Goal: Task Accomplishment & Management: Complete application form

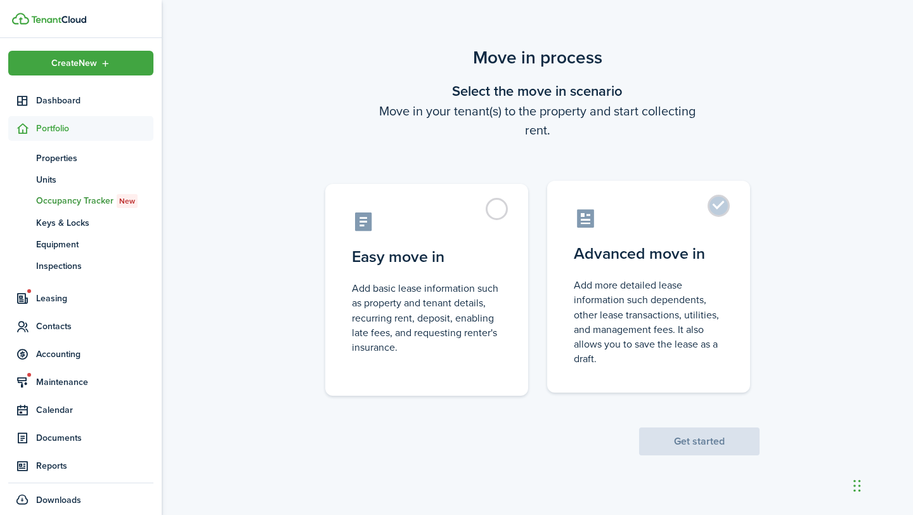
click at [684, 267] on label "Advanced move in Add more detailed lease information such dependents, other lea…" at bounding box center [648, 287] width 203 height 212
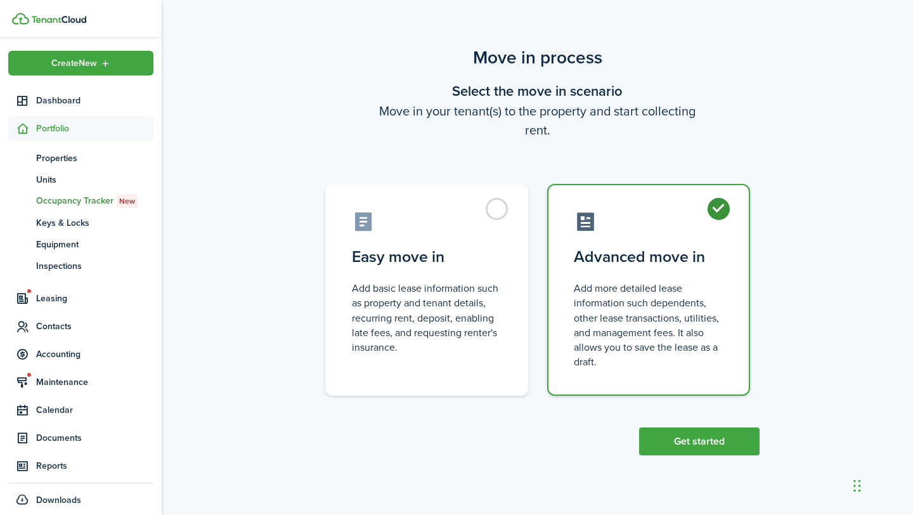
radio input "true"
click at [710, 442] on button "Get started" at bounding box center [699, 441] width 120 height 28
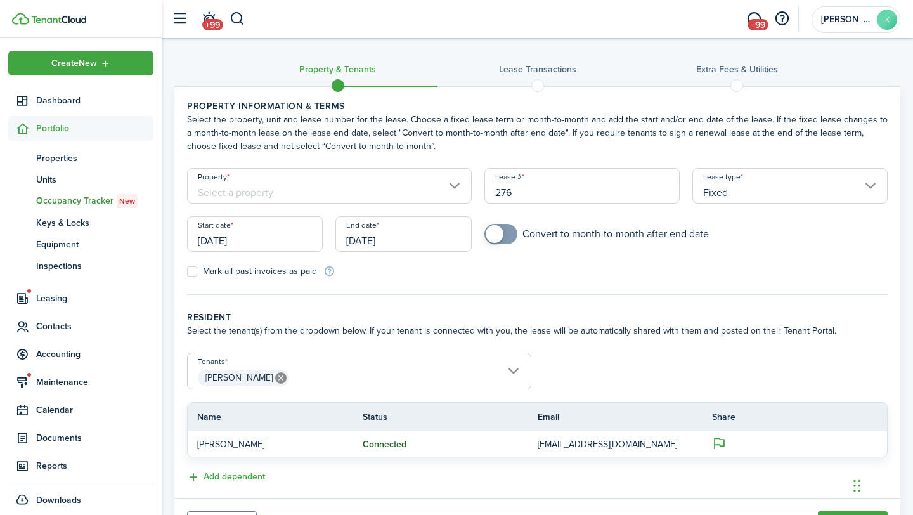
click at [227, 195] on input "Property" at bounding box center [329, 185] width 285 height 35
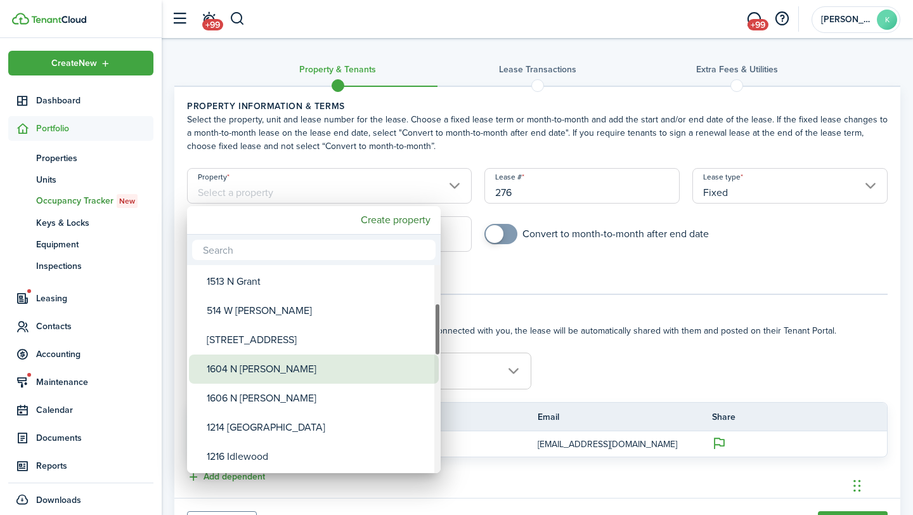
click at [233, 370] on div "1604 N [PERSON_NAME]" at bounding box center [319, 368] width 224 height 29
type input "1604 N [PERSON_NAME]"
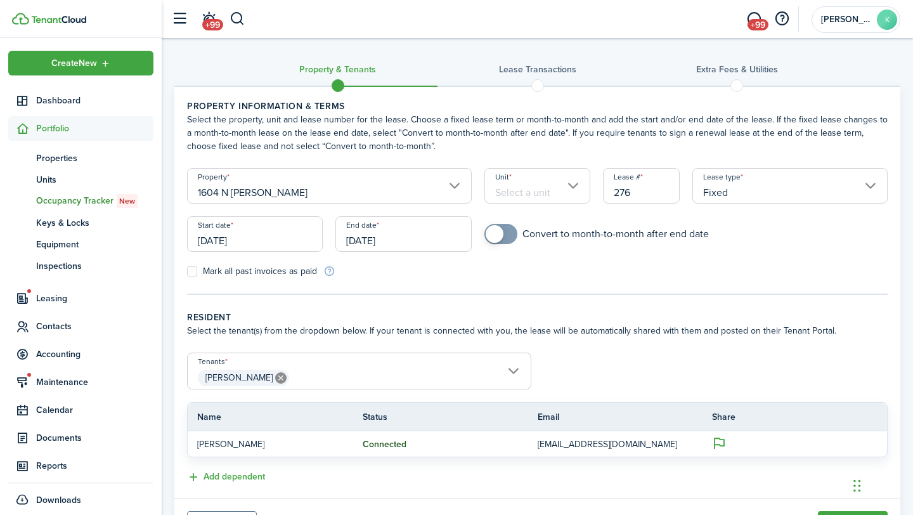
click at [507, 197] on input "Unit" at bounding box center [537, 185] width 106 height 35
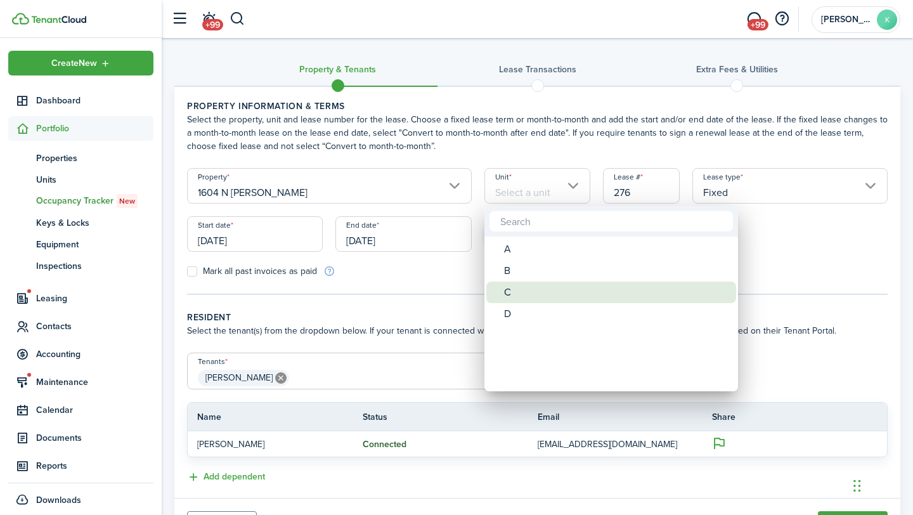
click at [501, 288] on span "Unit" at bounding box center [495, 292] width 18 height 18
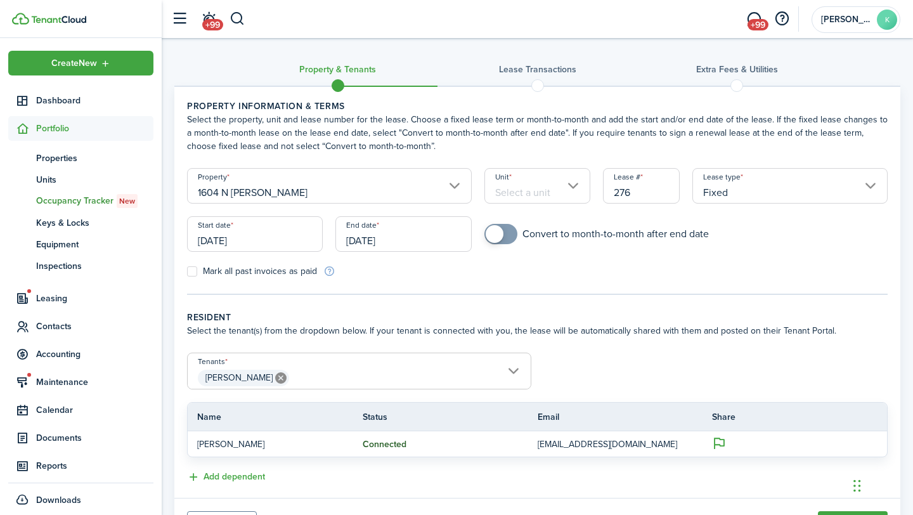
type input "C"
click at [268, 251] on input "[DATE]" at bounding box center [255, 233] width 136 height 35
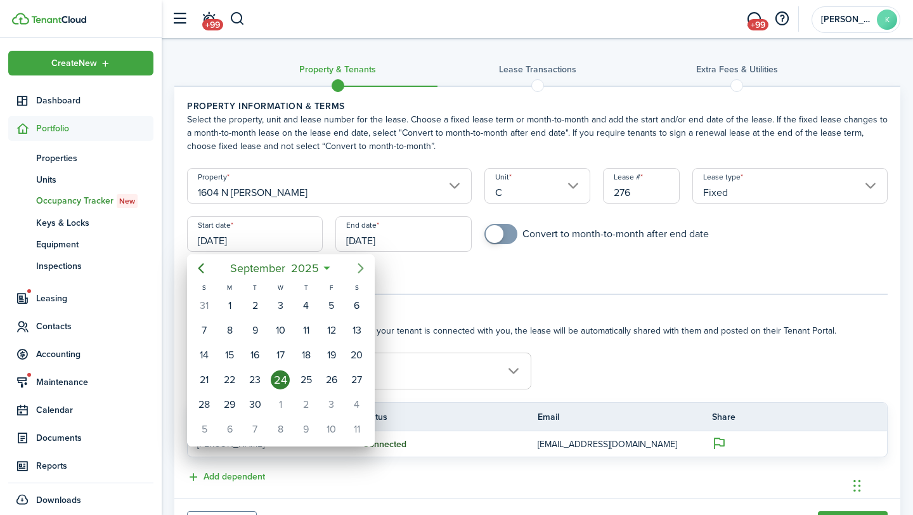
click at [354, 269] on icon "Next page" at bounding box center [360, 268] width 15 height 15
click at [335, 375] on div "24" at bounding box center [331, 379] width 19 height 19
type input "[DATE]"
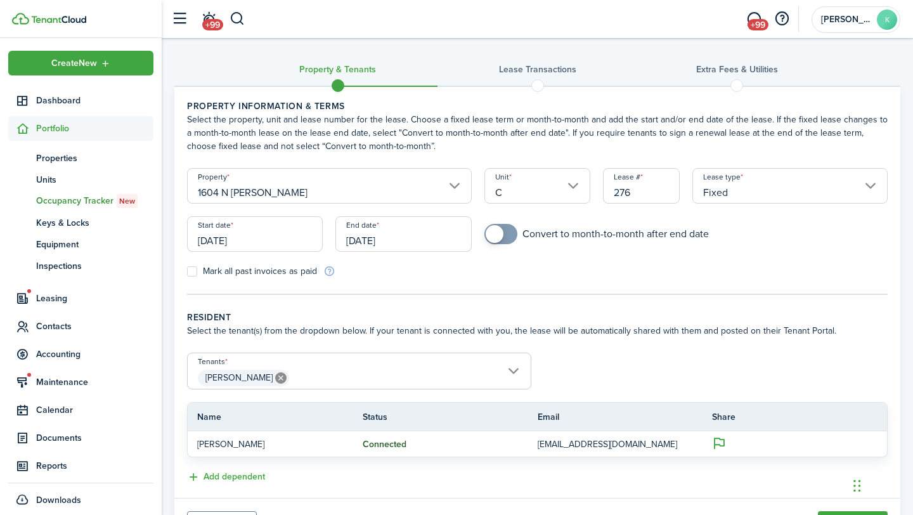
click at [380, 238] on input "[DATE]" at bounding box center [403, 233] width 136 height 35
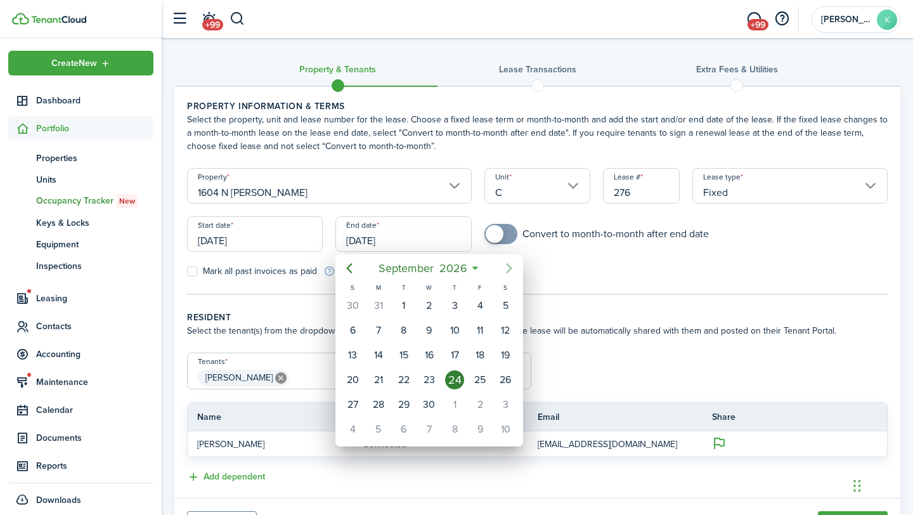
click at [505, 269] on icon "Next page" at bounding box center [508, 268] width 15 height 15
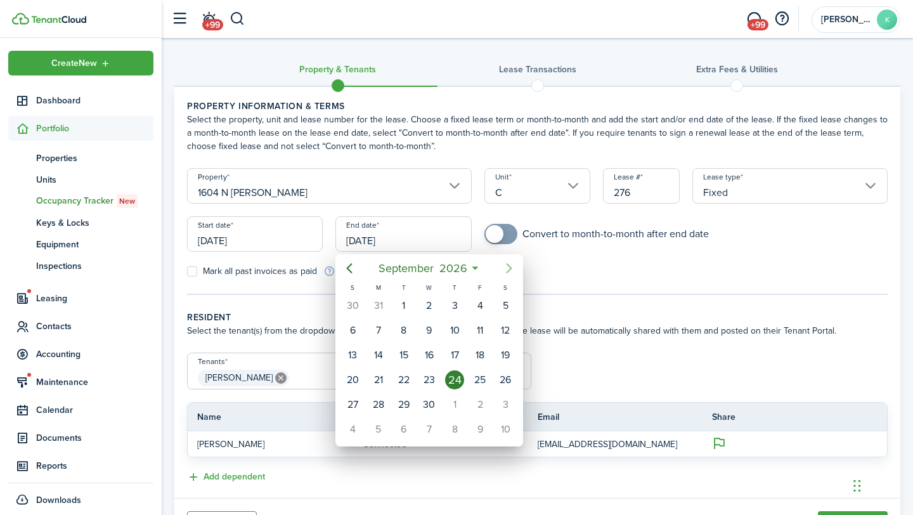
click at [506, 267] on icon "Next page" at bounding box center [508, 268] width 15 height 15
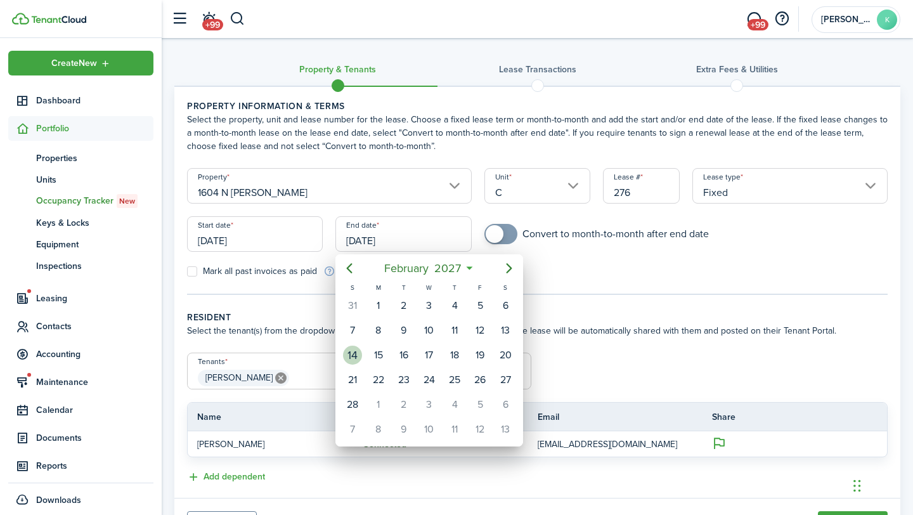
click at [351, 351] on div "14" at bounding box center [352, 354] width 19 height 19
type input "[DATE]"
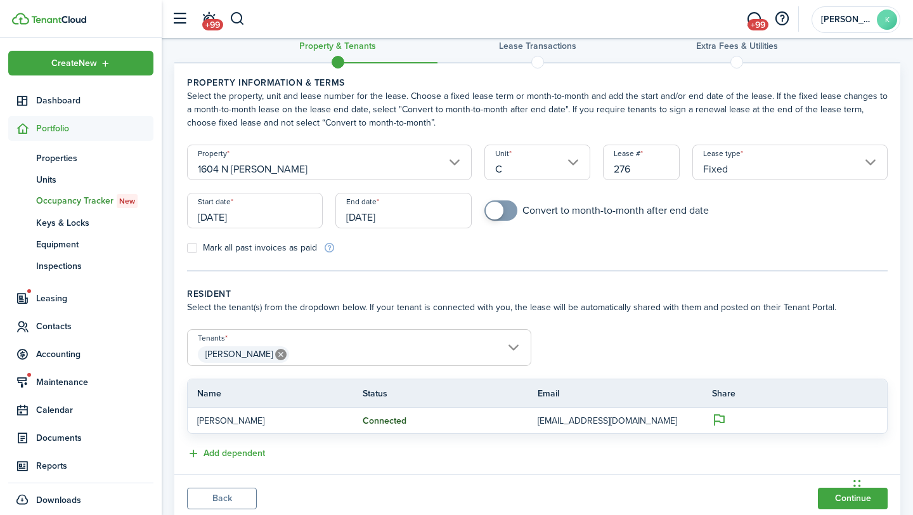
scroll to position [65, 0]
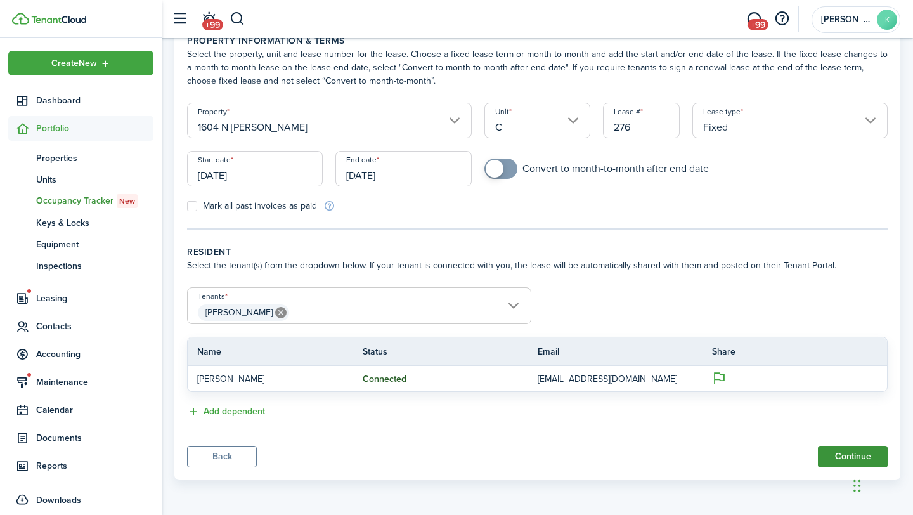
click at [823, 458] on button "Continue" at bounding box center [853, 457] width 70 height 22
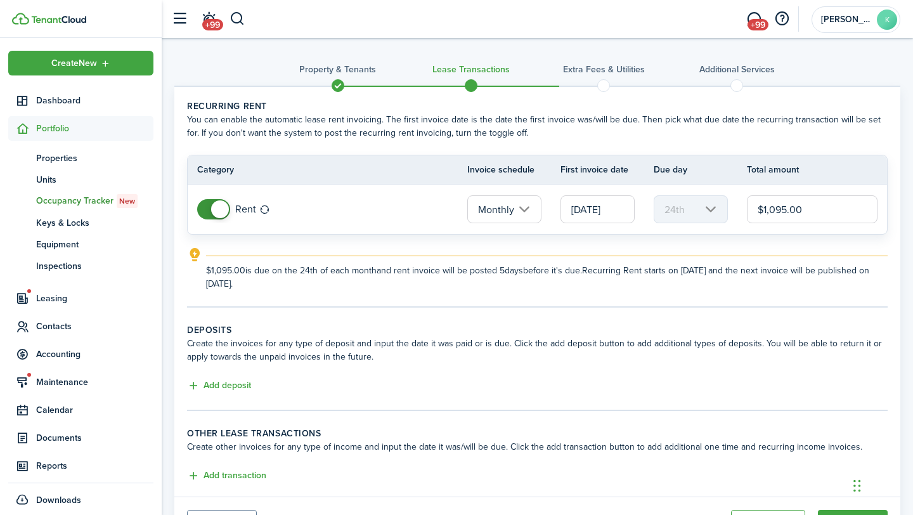
click at [609, 196] on input "[DATE]" at bounding box center [597, 209] width 74 height 28
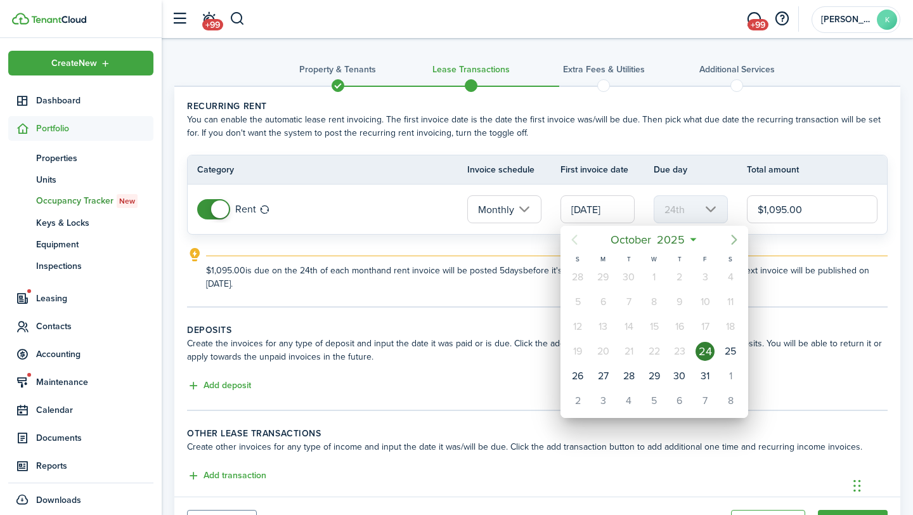
click at [732, 242] on icon "Next page" at bounding box center [733, 239] width 15 height 15
click at [607, 398] on div "1" at bounding box center [602, 400] width 19 height 19
type input "[DATE]"
type input "1st"
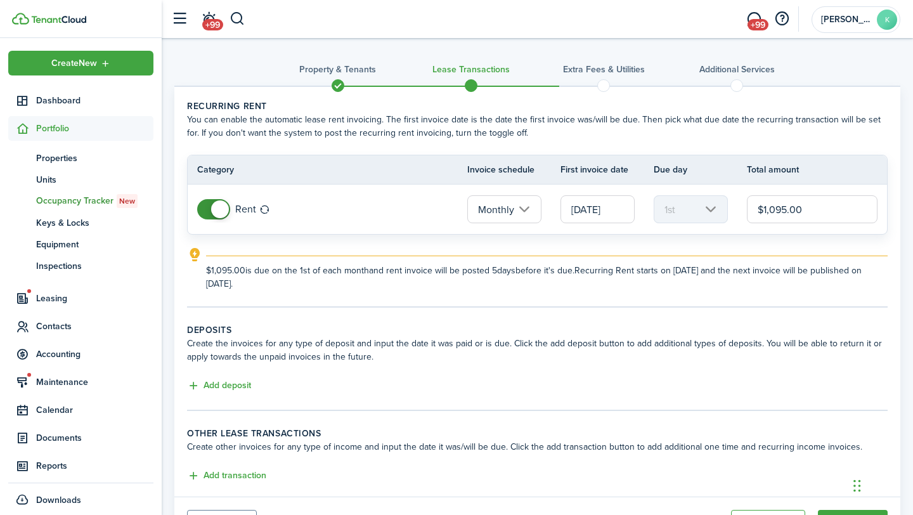
click at [785, 210] on input "$1,095.00" at bounding box center [812, 209] width 131 height 28
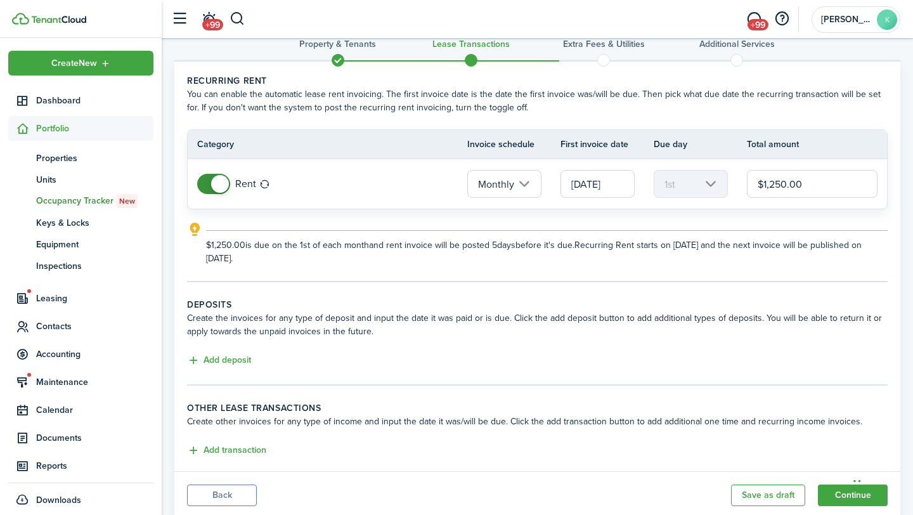
scroll to position [64, 0]
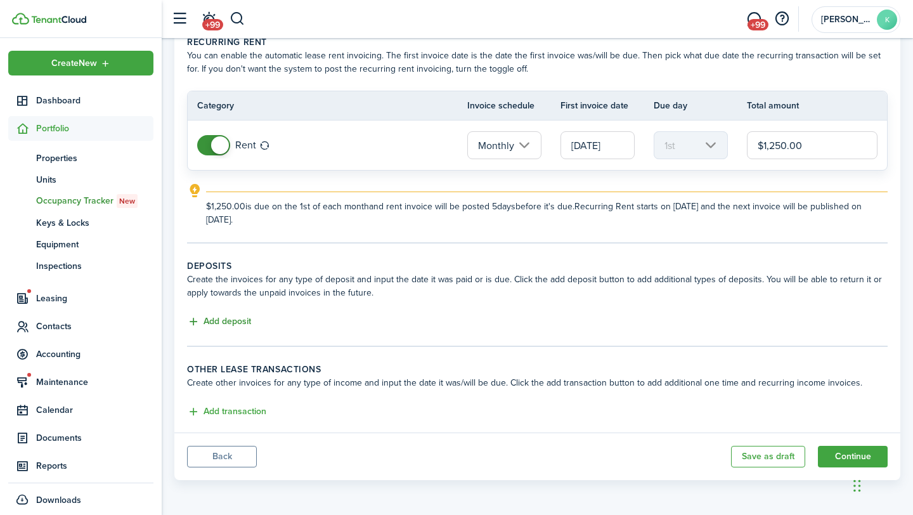
type input "$1,250.00"
click at [232, 322] on button "Add deposit" at bounding box center [219, 321] width 64 height 15
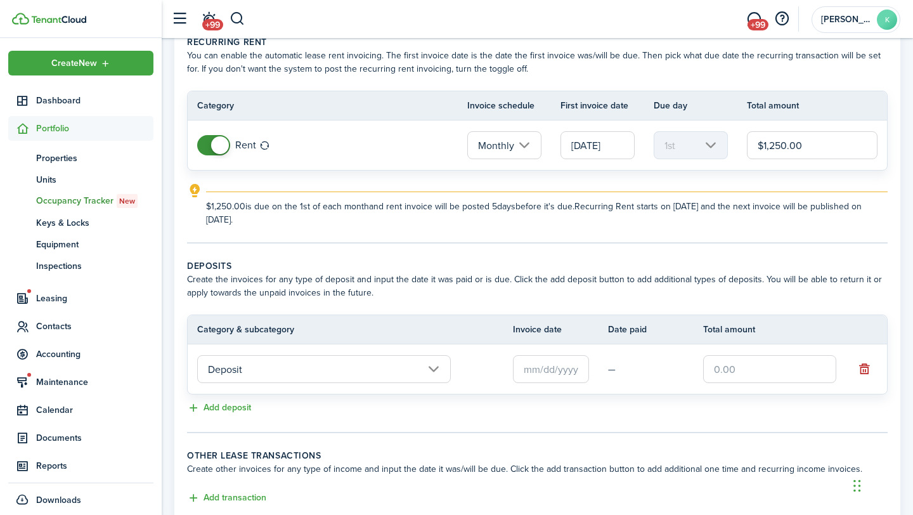
click at [259, 371] on input "Deposit" at bounding box center [324, 369] width 254 height 28
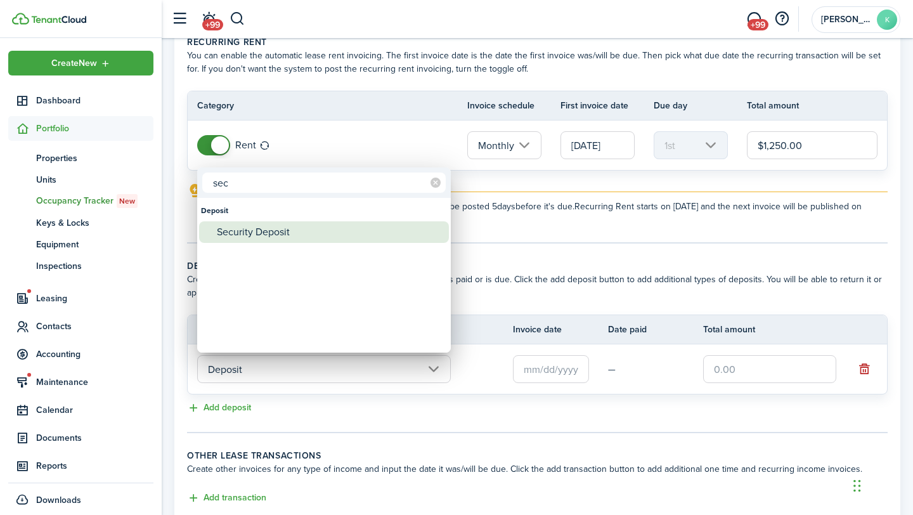
type input "sec"
click at [240, 228] on div "Security Deposit" at bounding box center [329, 232] width 224 height 22
type input "Deposit / Security Deposit"
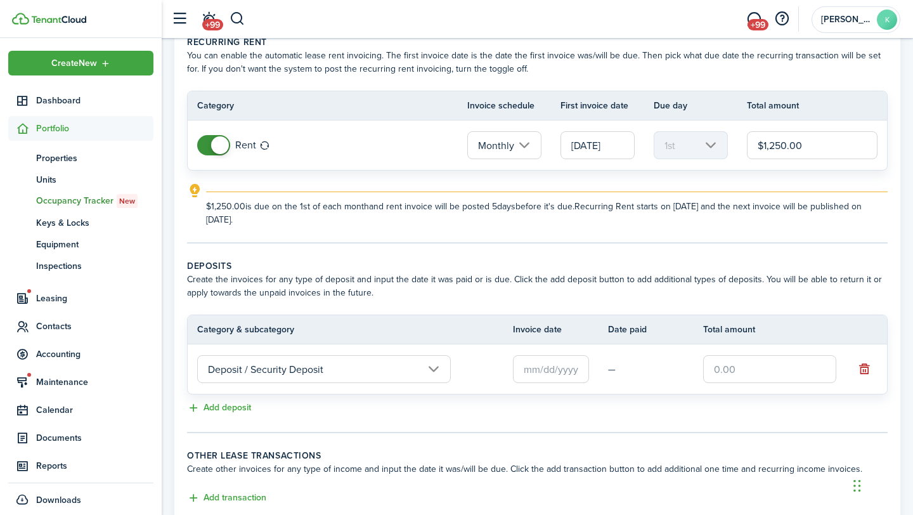
click at [565, 376] on input "text" at bounding box center [551, 369] width 76 height 28
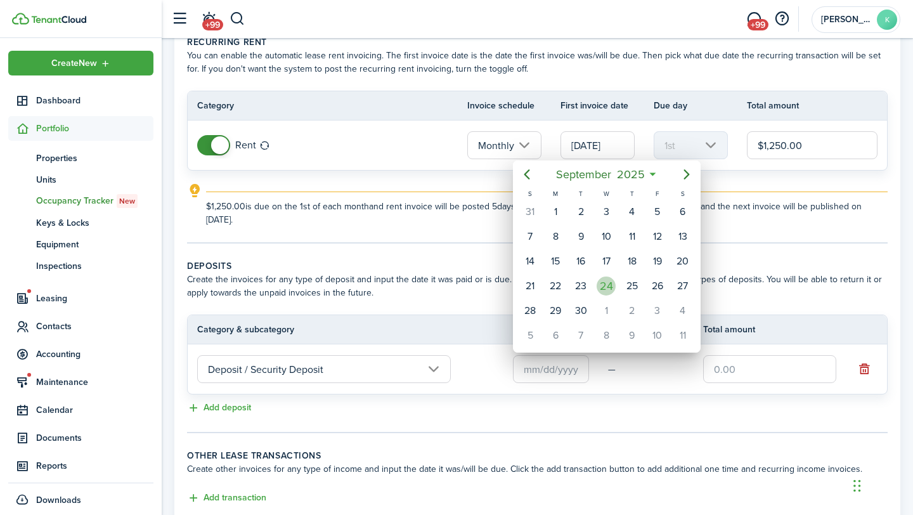
click at [608, 285] on div "24" at bounding box center [605, 285] width 19 height 19
type input "[DATE]"
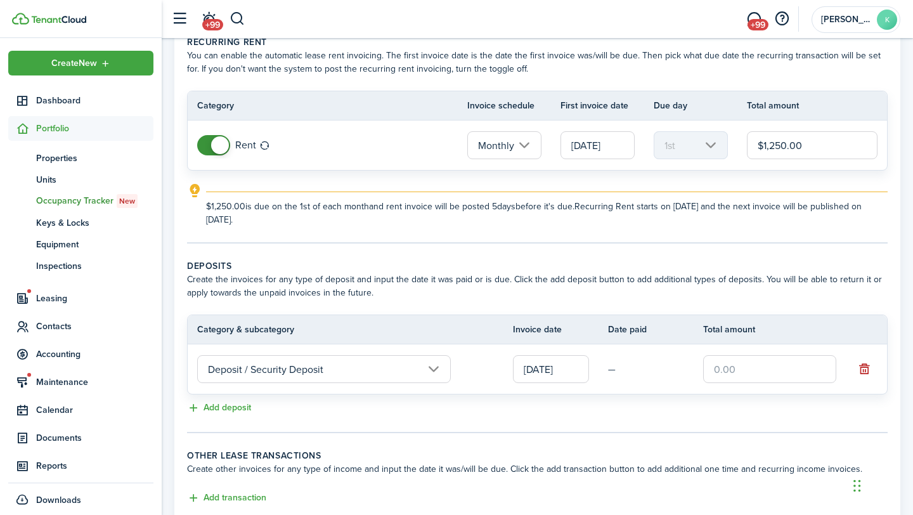
click at [707, 365] on input "text" at bounding box center [769, 369] width 133 height 28
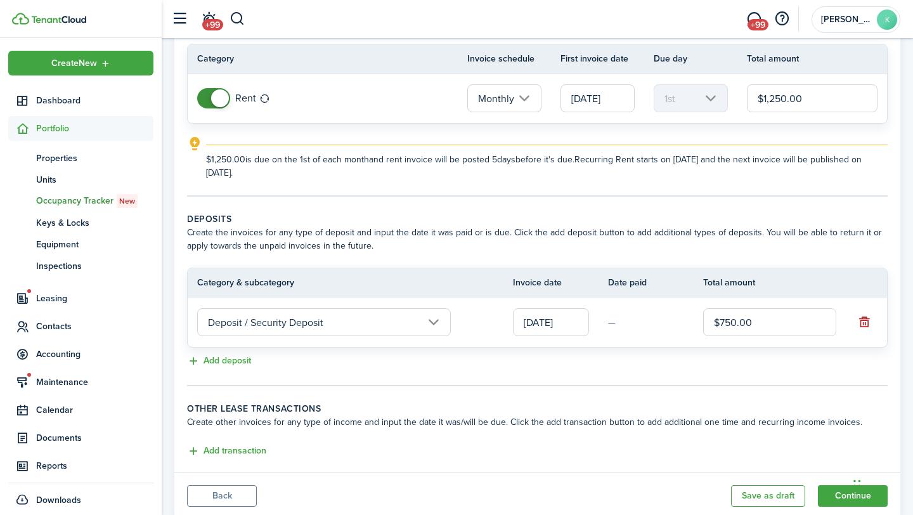
scroll to position [150, 0]
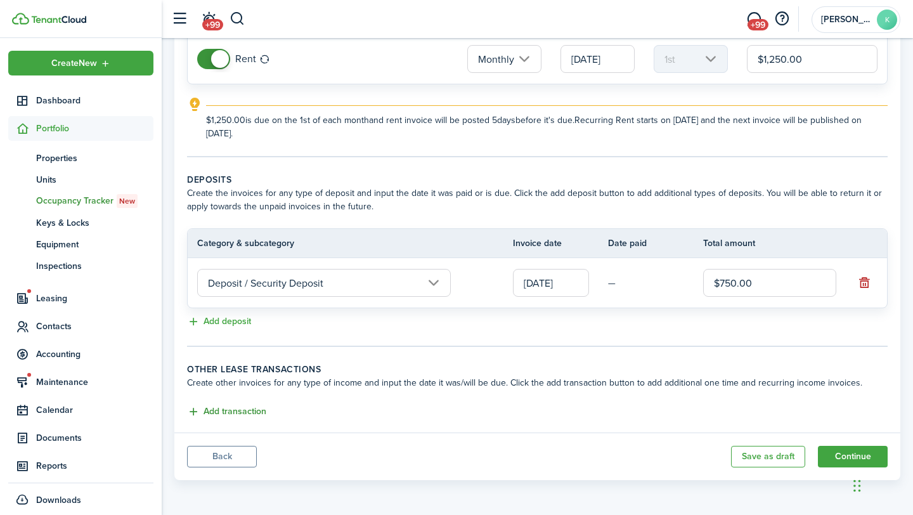
type input "$750.00"
click at [229, 413] on button "Add transaction" at bounding box center [226, 411] width 79 height 15
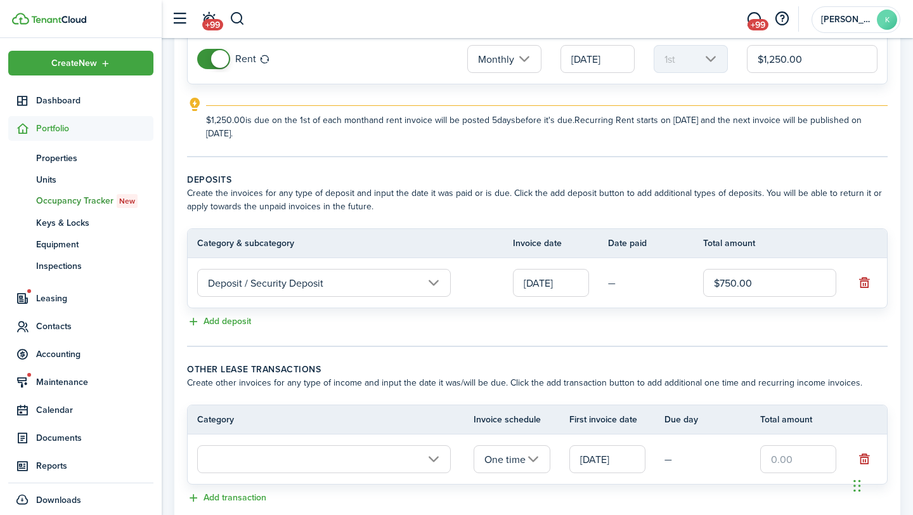
click at [240, 454] on input "text" at bounding box center [324, 459] width 254 height 28
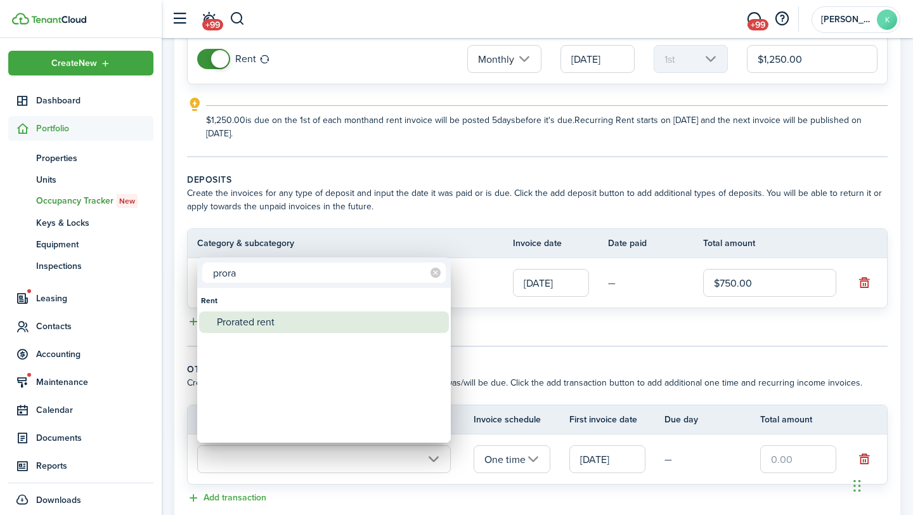
type input "prora"
click at [248, 321] on div "Prorated rent" at bounding box center [329, 322] width 224 height 22
type input "Rent / Prorated rent"
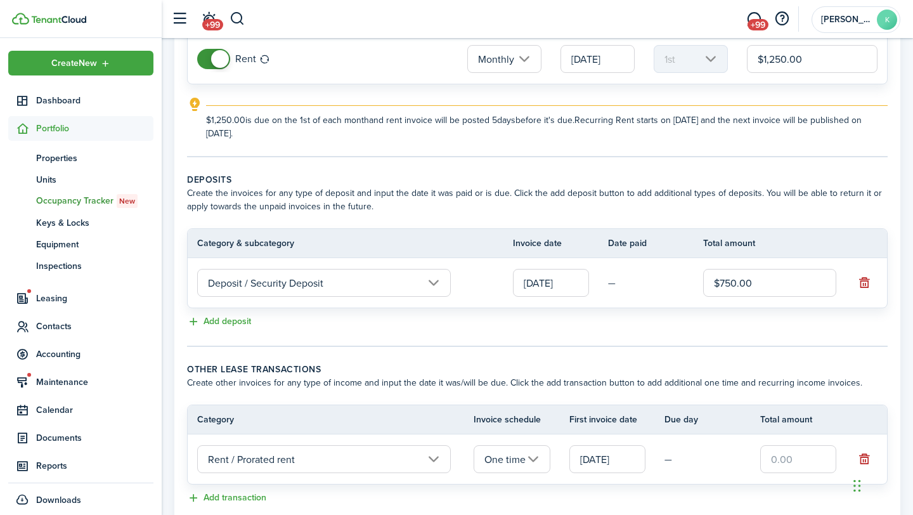
click at [596, 456] on input "[DATE]" at bounding box center [607, 459] width 76 height 28
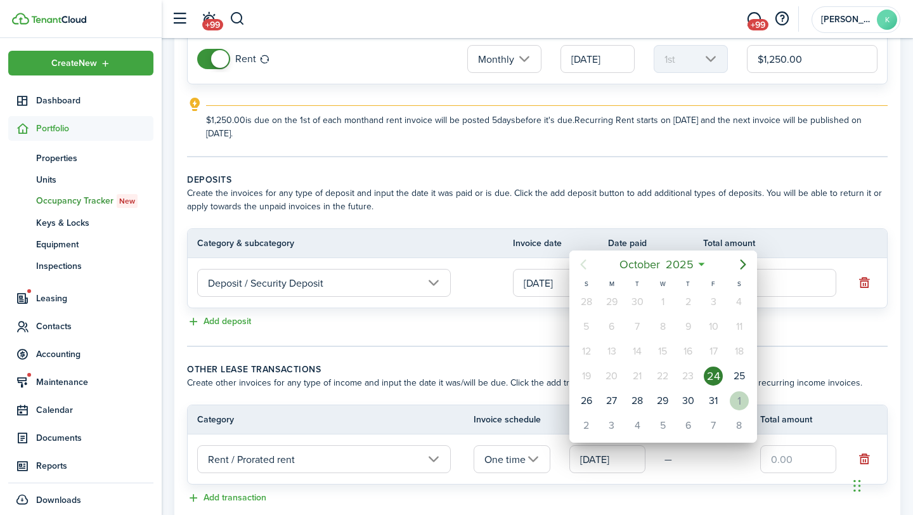
click at [742, 403] on div "1" at bounding box center [739, 400] width 19 height 19
type input "[DATE]"
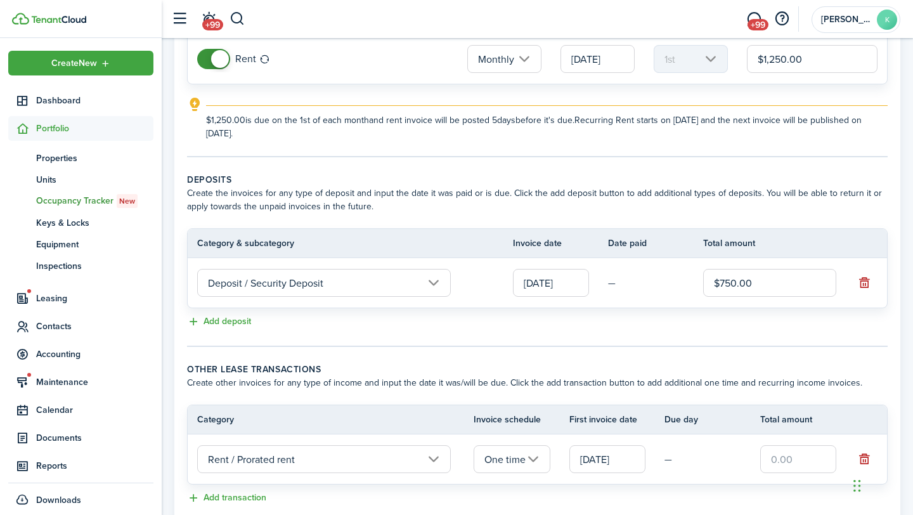
scroll to position [0, 0]
click at [777, 456] on input "text" at bounding box center [798, 459] width 76 height 28
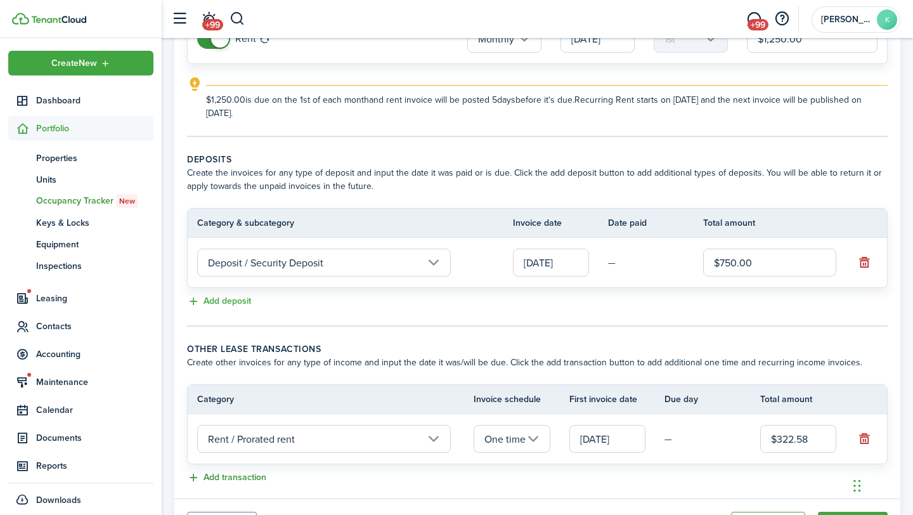
type input "$322.58"
click at [245, 475] on button "Add transaction" at bounding box center [226, 477] width 79 height 15
click at [246, 493] on input "text" at bounding box center [324, 489] width 254 height 28
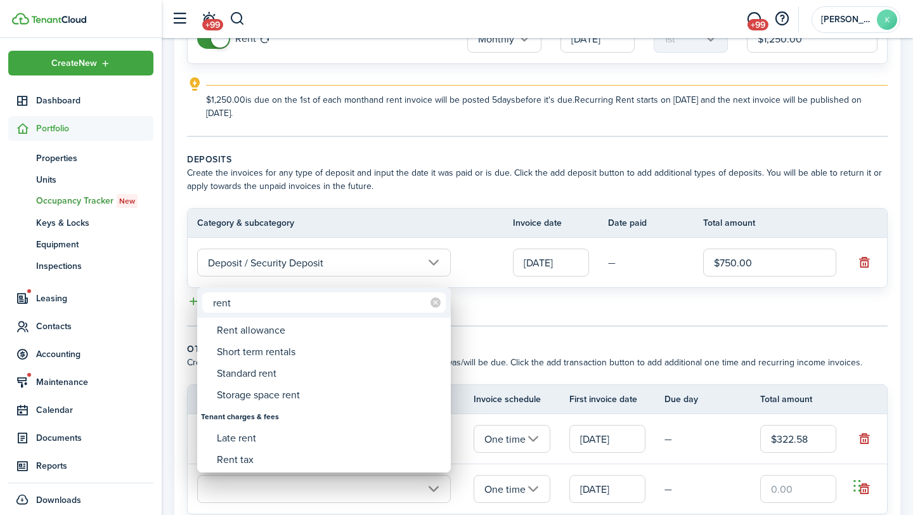
type input "rent"
click at [451, 270] on div at bounding box center [457, 258] width 1116 height 718
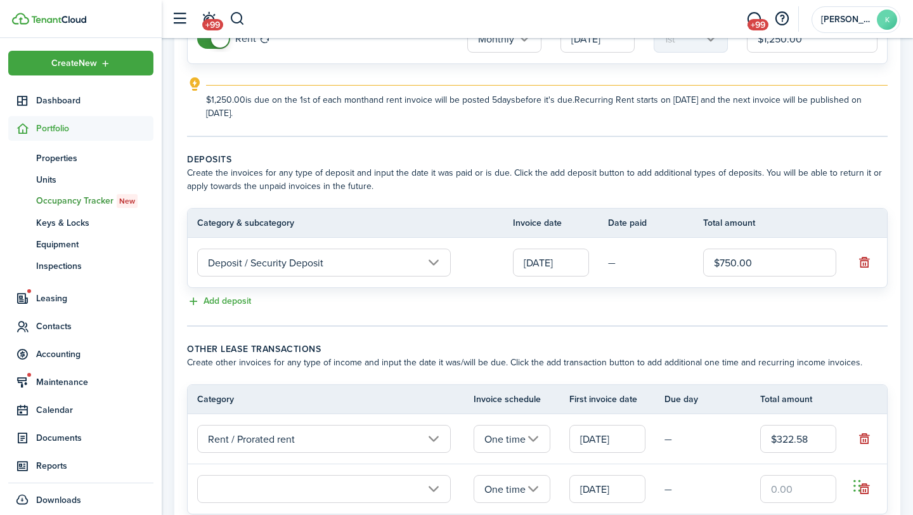
scroll to position [208, 0]
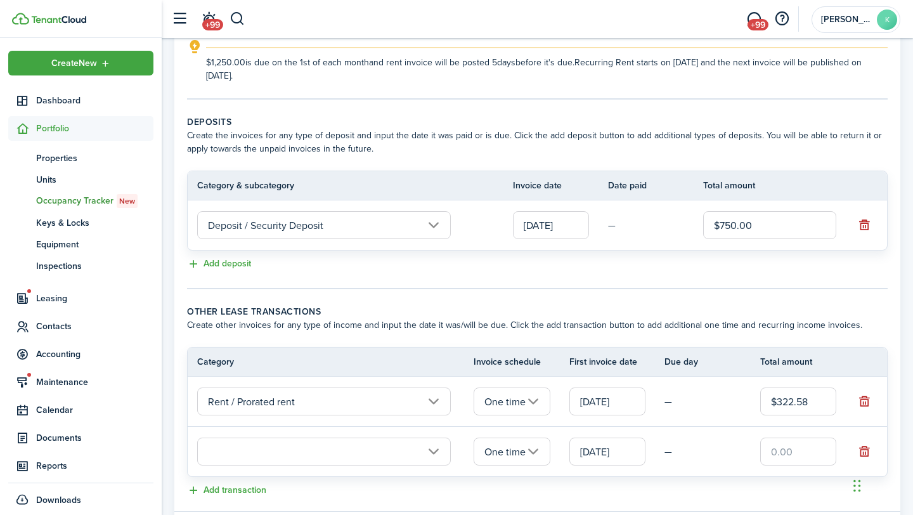
click at [271, 442] on input "text" at bounding box center [324, 451] width 254 height 28
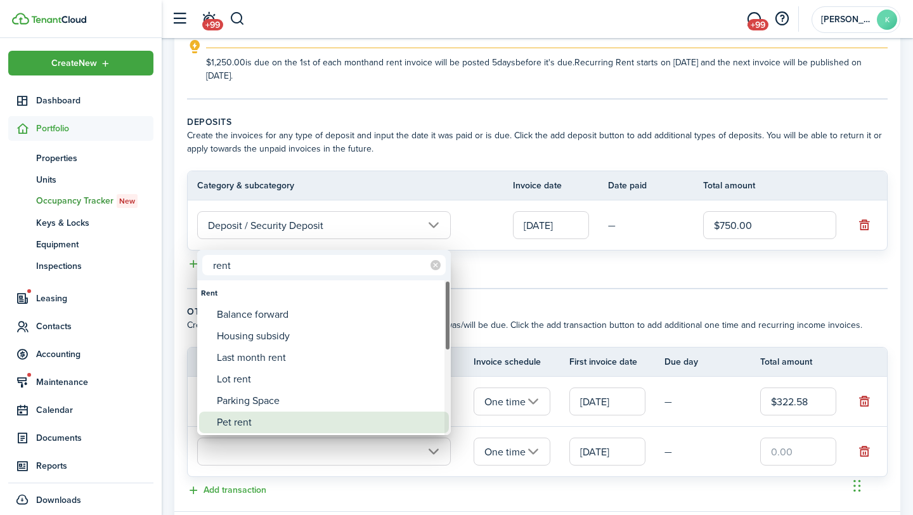
type input "rent"
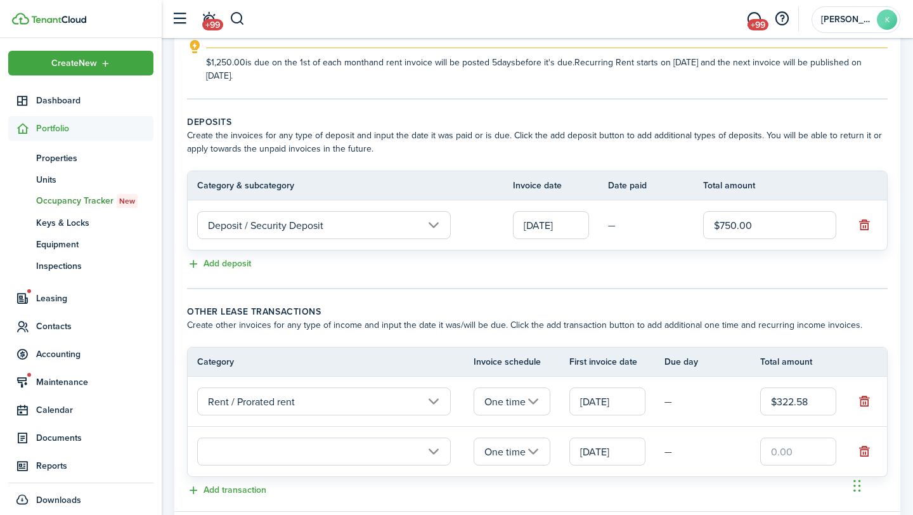
click at [438, 459] on input "text" at bounding box center [324, 451] width 254 height 28
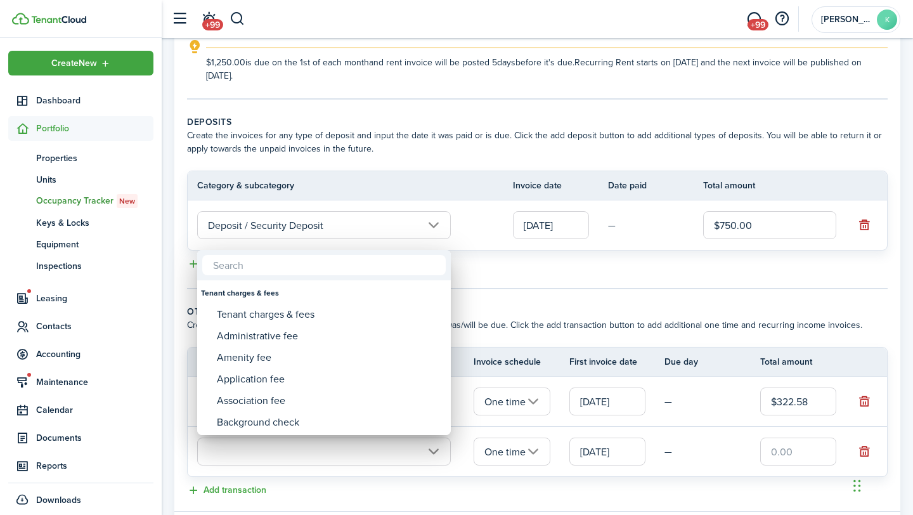
click at [524, 281] on div at bounding box center [457, 258] width 1116 height 718
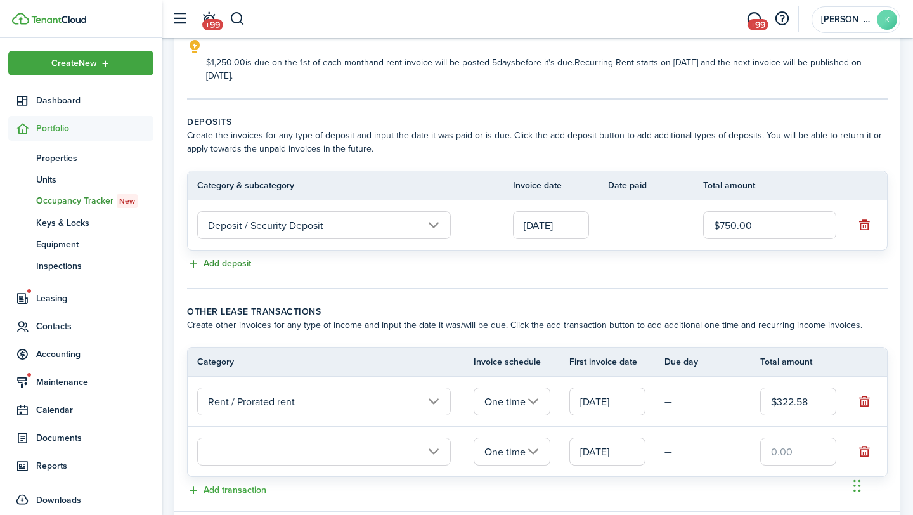
click at [223, 264] on button "Add deposit" at bounding box center [219, 264] width 64 height 15
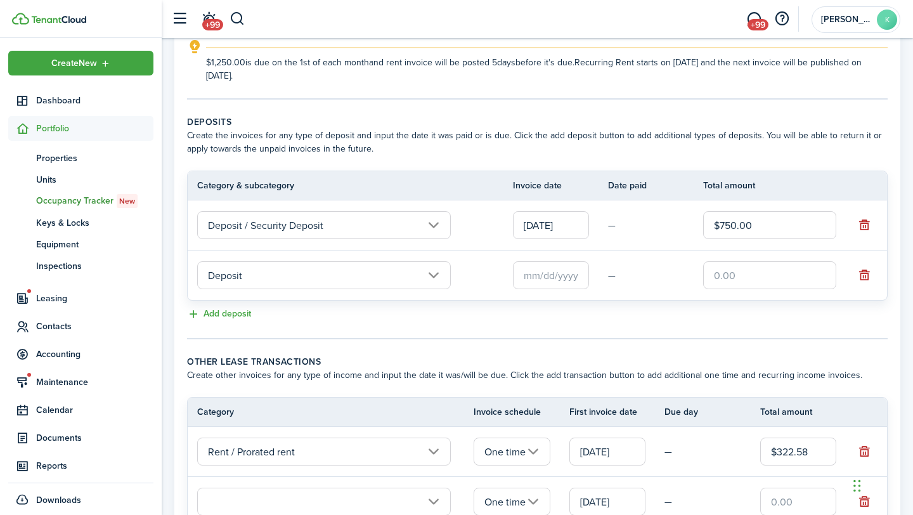
click at [229, 272] on input "Deposit" at bounding box center [324, 275] width 254 height 28
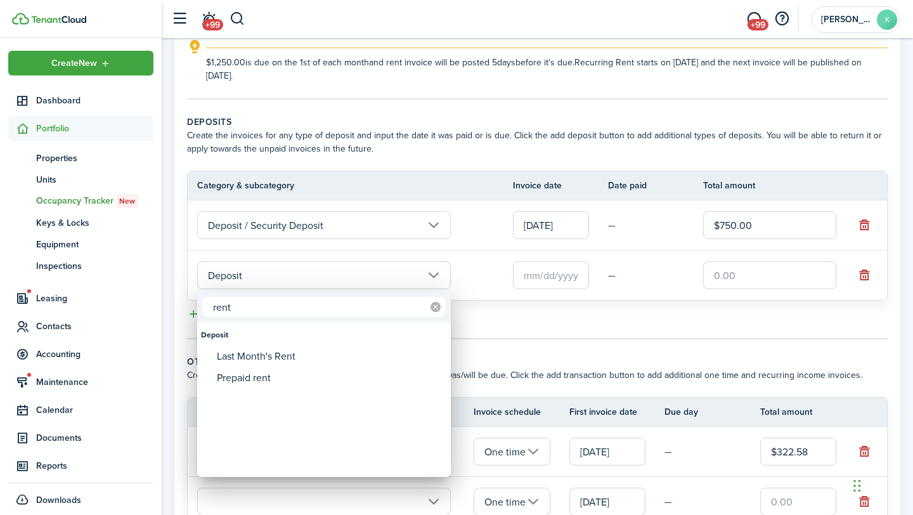
type input "rent"
click at [435, 300] on mbsc-icon at bounding box center [435, 307] width 20 height 20
click at [555, 351] on div at bounding box center [457, 258] width 1116 height 718
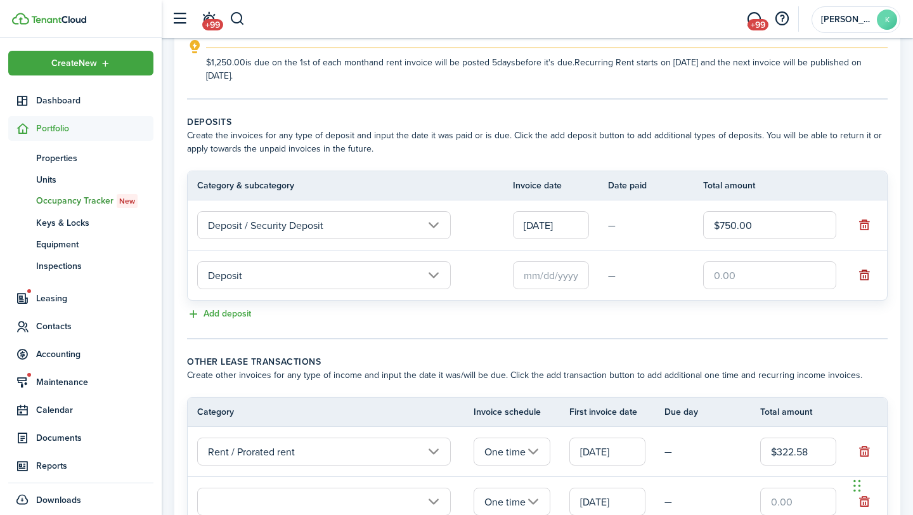
click at [862, 280] on button "button" at bounding box center [864, 275] width 18 height 18
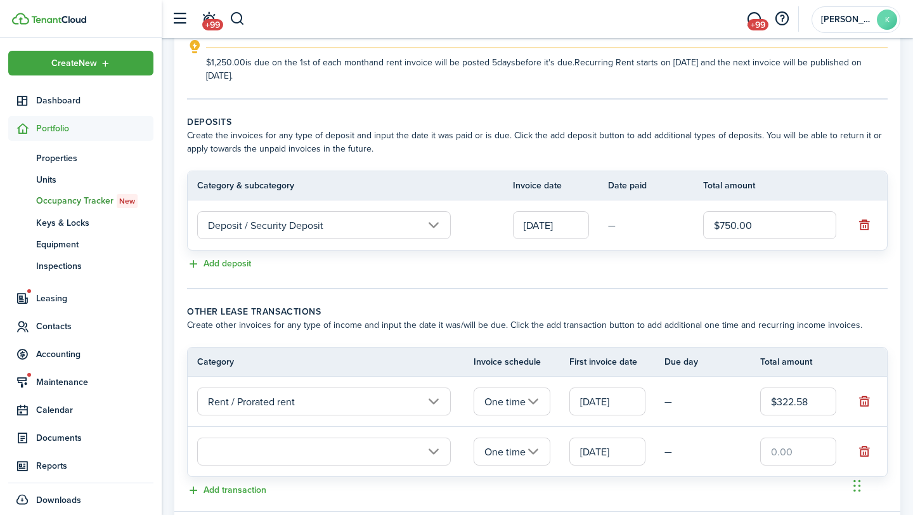
click at [397, 453] on input "text" at bounding box center [324, 451] width 254 height 28
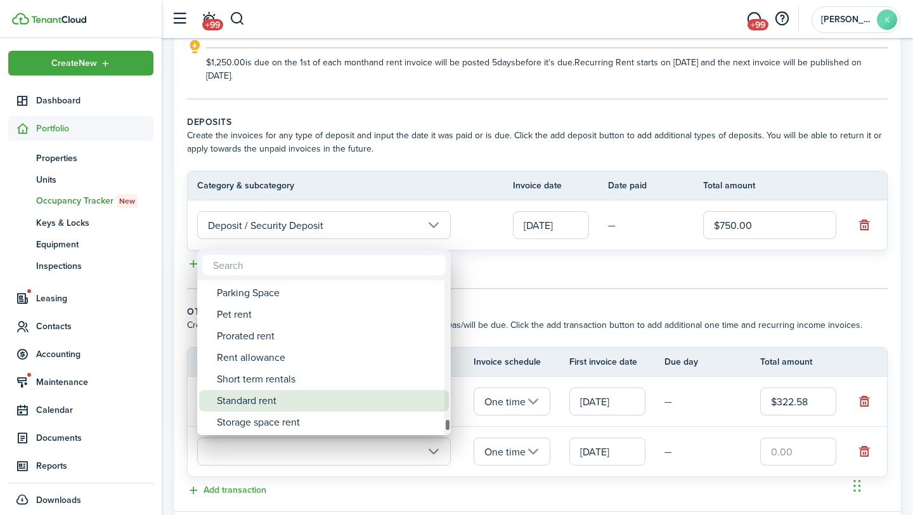
click at [343, 399] on div "Standard rent" at bounding box center [329, 401] width 224 height 22
type input "Rent / Standard rent"
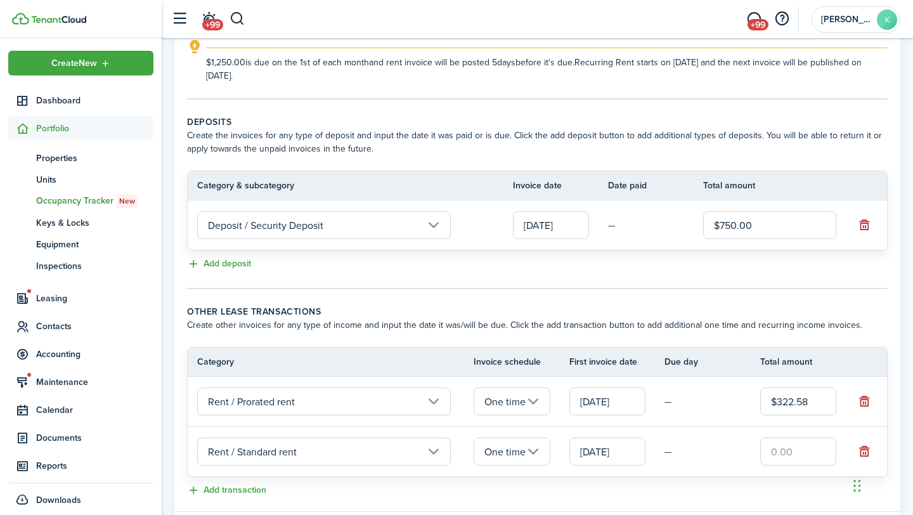
click at [602, 460] on input "[DATE]" at bounding box center [607, 451] width 76 height 28
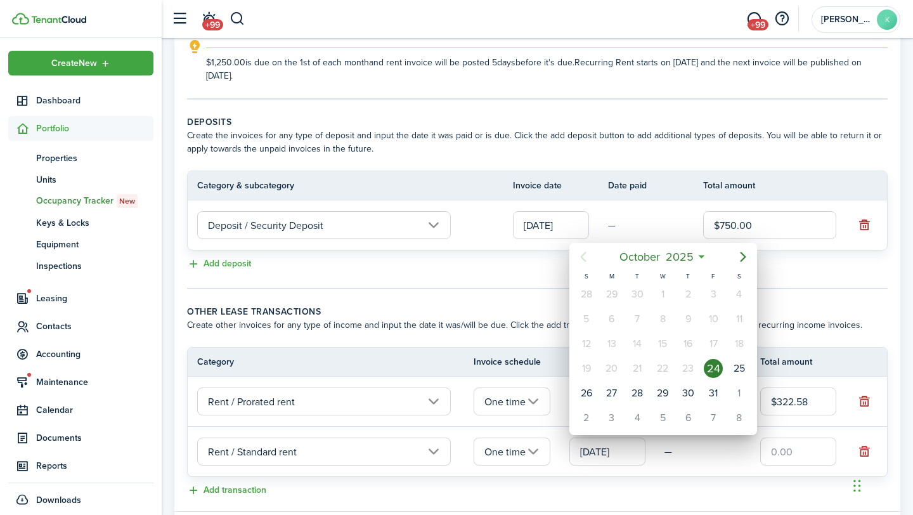
click at [716, 368] on div "24" at bounding box center [713, 368] width 19 height 19
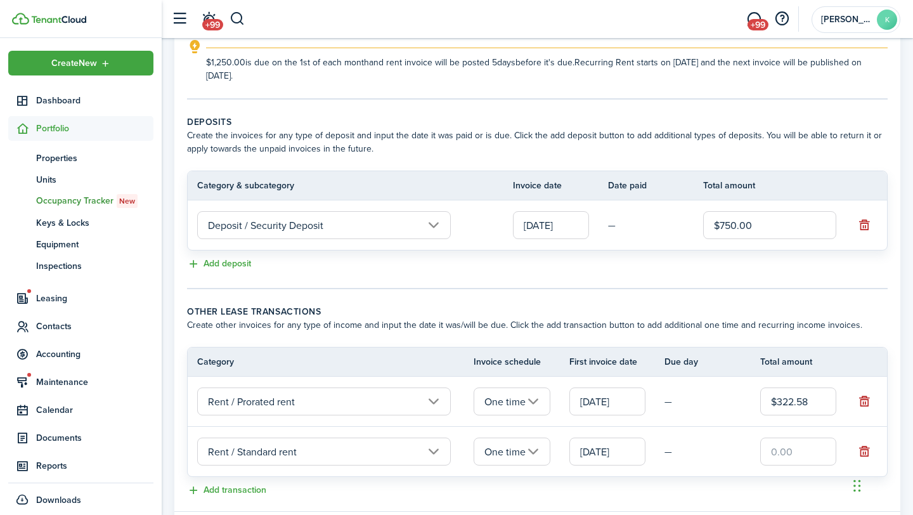
click at [812, 457] on input "text" at bounding box center [798, 451] width 76 height 28
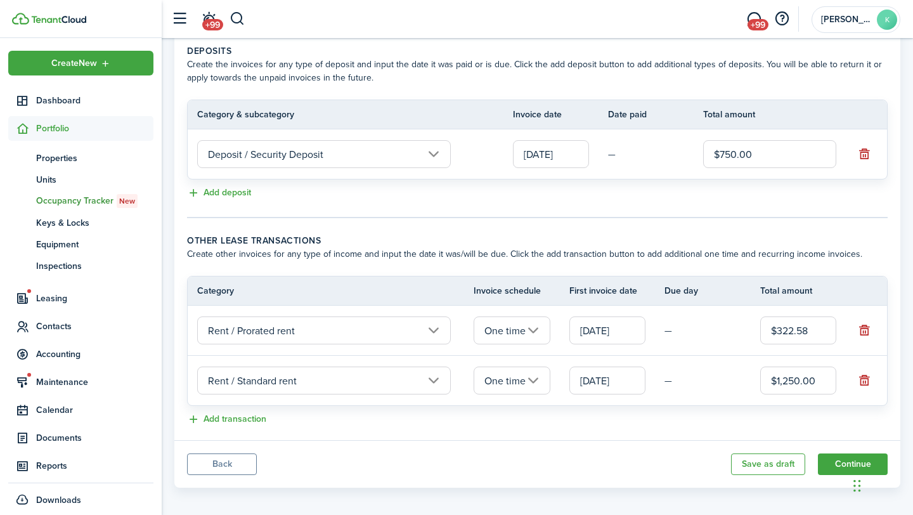
scroll to position [287, 0]
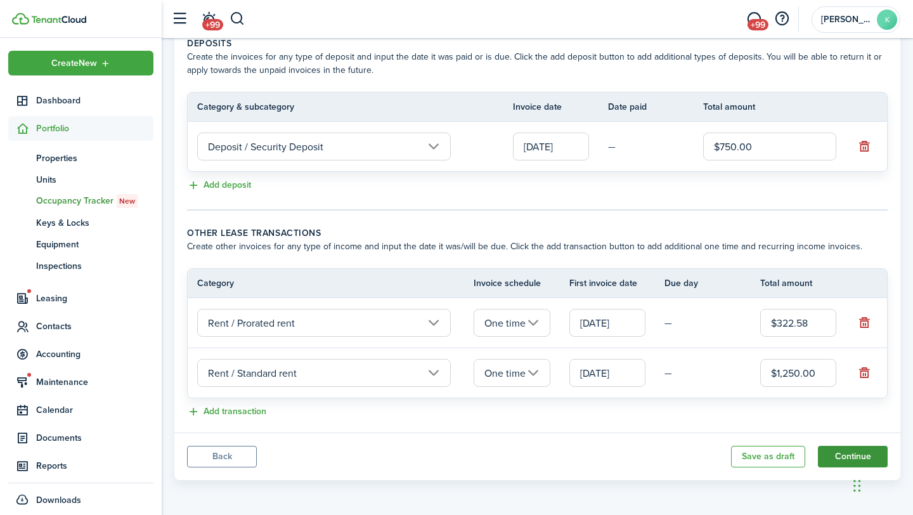
type input "$1,250.00"
click at [838, 458] on button "Continue" at bounding box center [853, 457] width 70 height 22
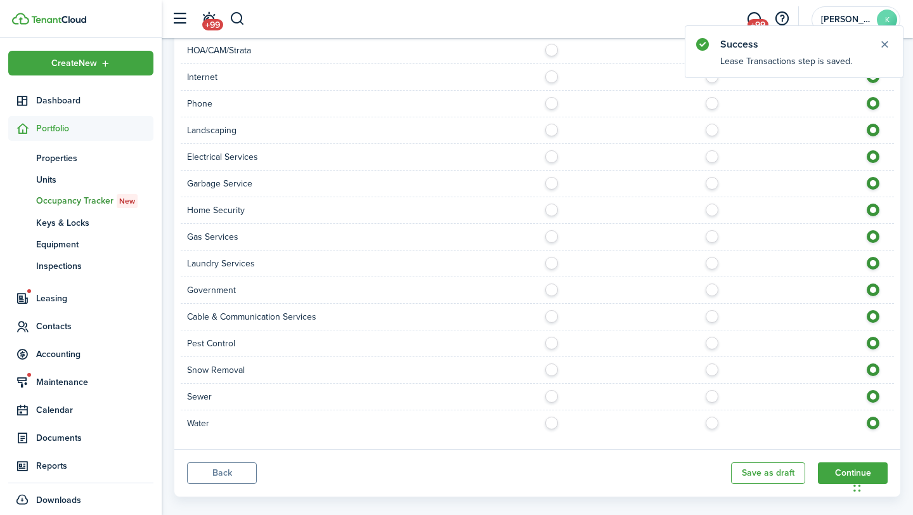
scroll to position [958, 0]
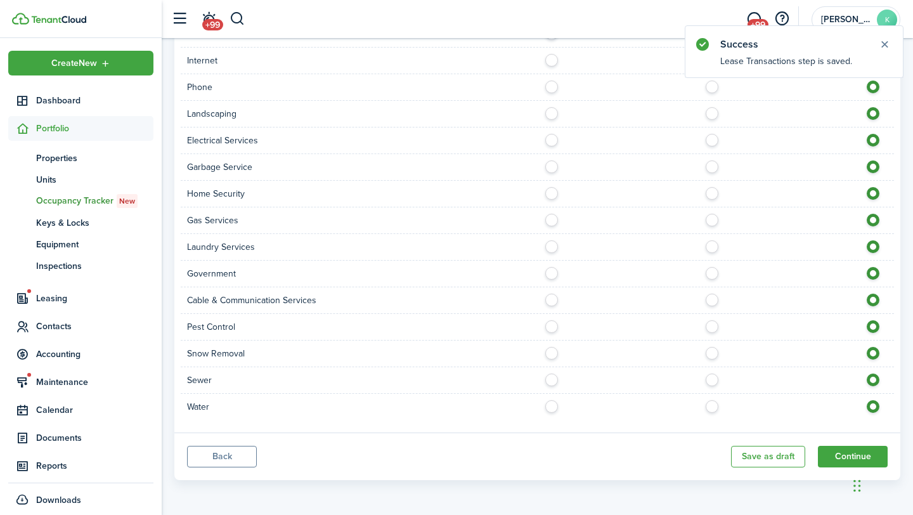
click at [839, 456] on button "Continue" at bounding box center [853, 457] width 70 height 22
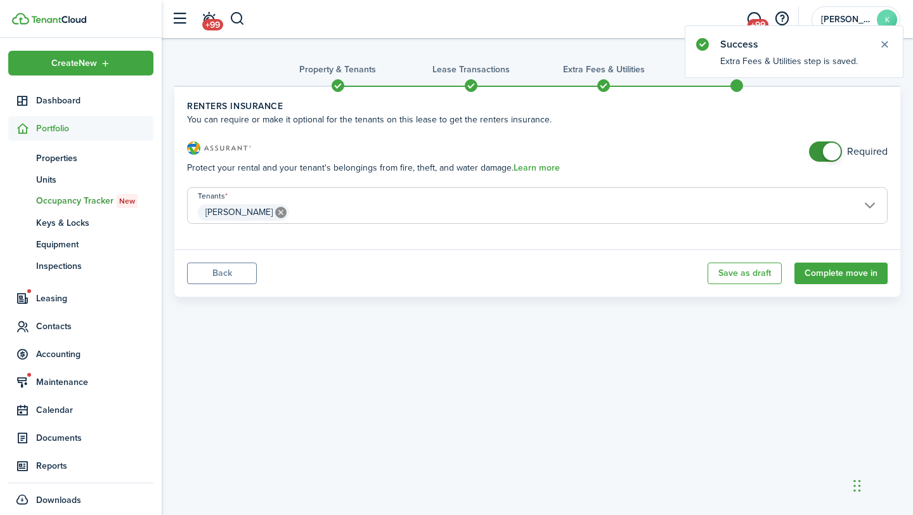
checkbox input "false"
click at [820, 150] on span at bounding box center [825, 151] width 13 height 20
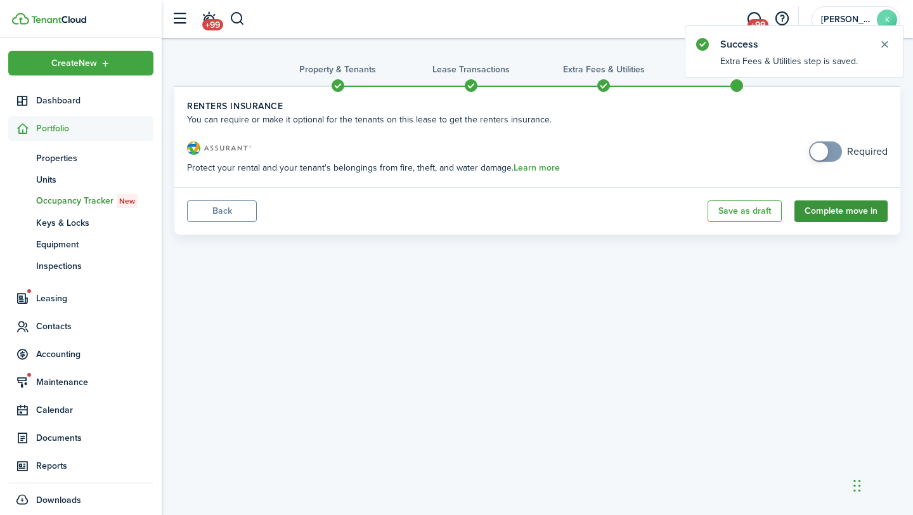
click at [833, 208] on button "Complete move in" at bounding box center [840, 211] width 93 height 22
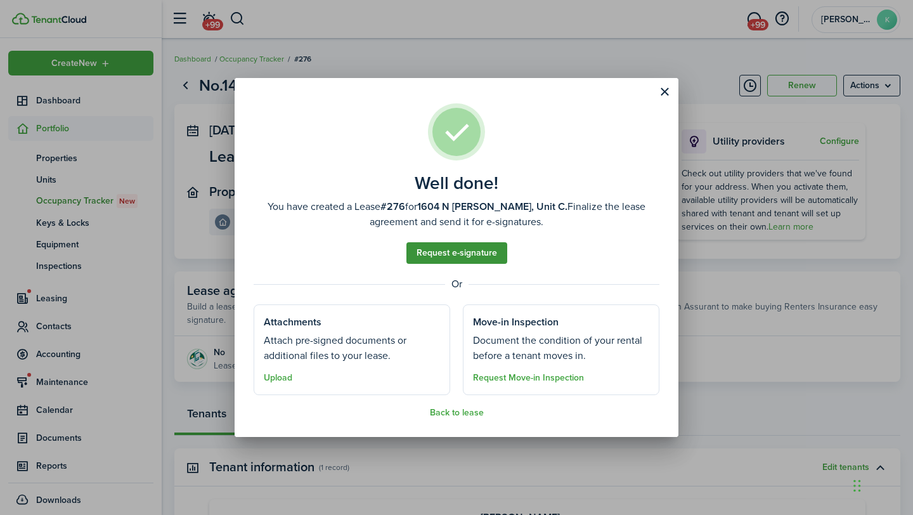
click at [451, 255] on link "Request e-signature" at bounding box center [456, 253] width 101 height 22
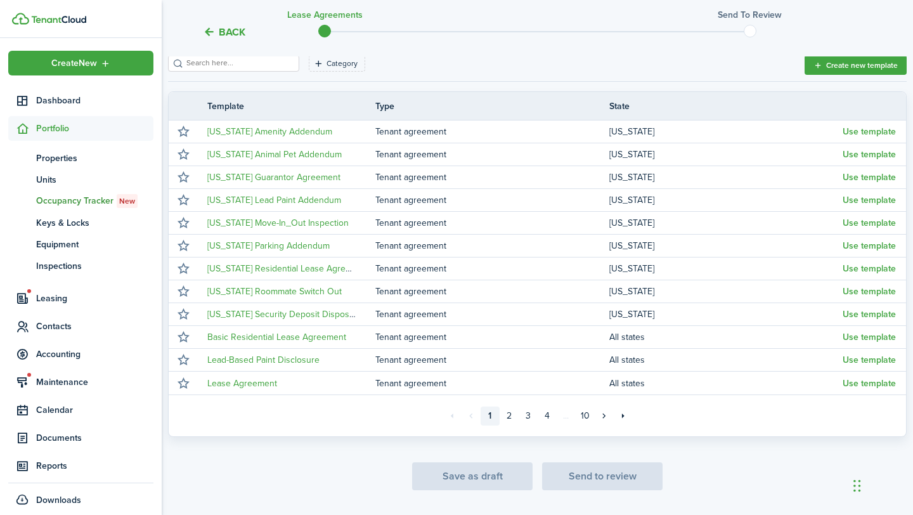
scroll to position [194, 0]
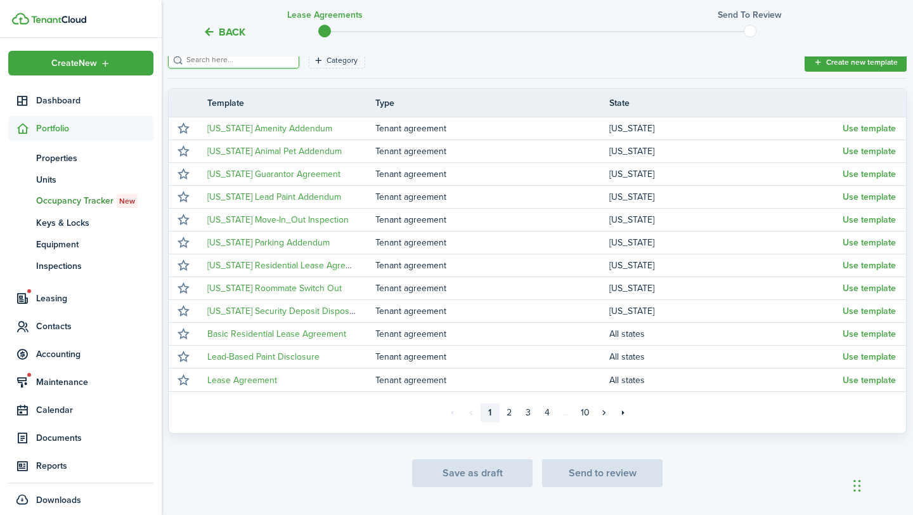
click at [235, 66] on input "search" at bounding box center [239, 60] width 112 height 12
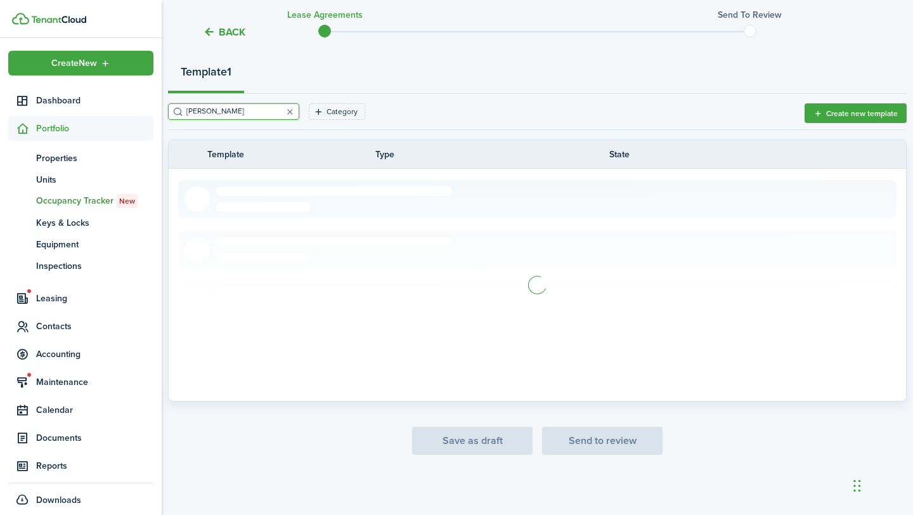
scroll to position [0, 0]
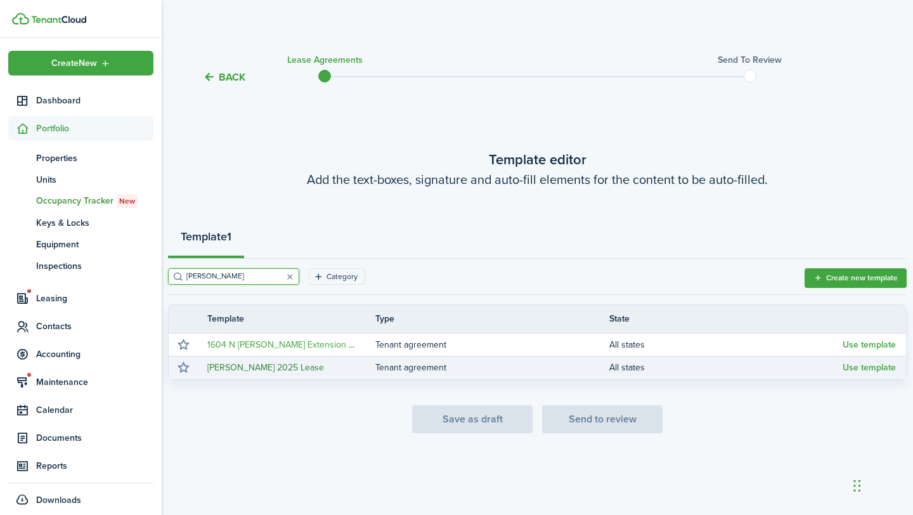
type input "[PERSON_NAME]"
click at [257, 367] on link "[PERSON_NAME] 2025 Lease" at bounding box center [265, 367] width 117 height 13
